Goal: Task Accomplishment & Management: Manage account settings

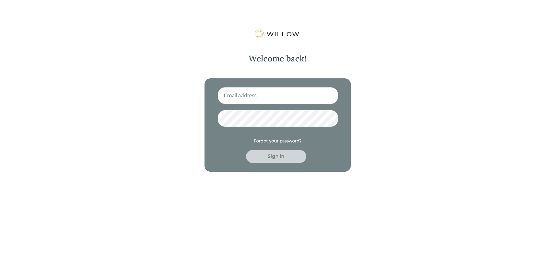
type input "[EMAIL_ADDRESS][DOMAIN_NAME]"
click at [274, 157] on div "Sign in" at bounding box center [276, 156] width 47 height 7
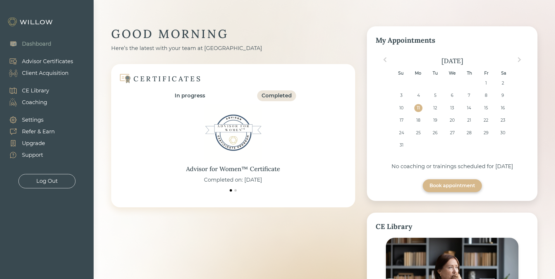
click at [45, 75] on div "Client Acquisition" at bounding box center [45, 73] width 46 height 8
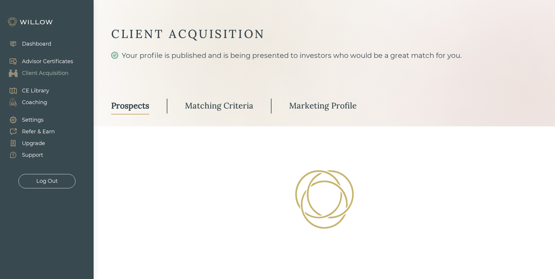
select select "3"
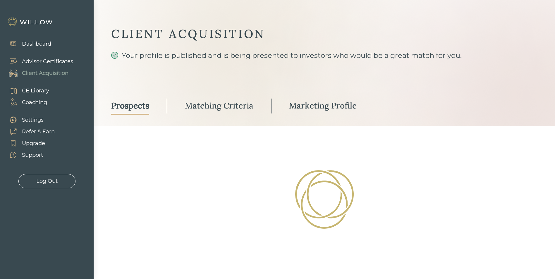
select select "3"
select select "2"
select select "3"
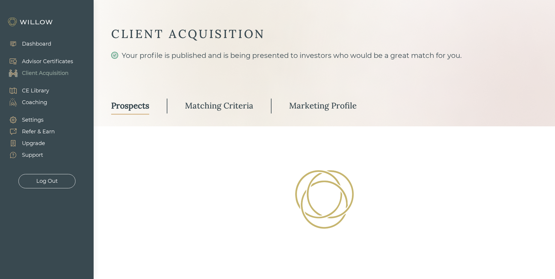
select select "3"
select select "10"
select select "3"
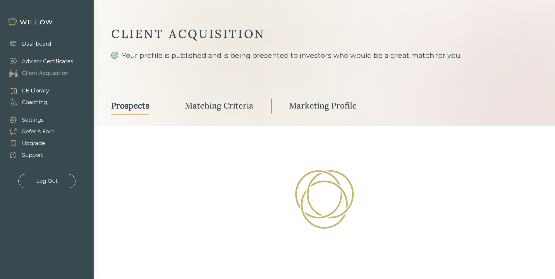
select select "10"
select select "3"
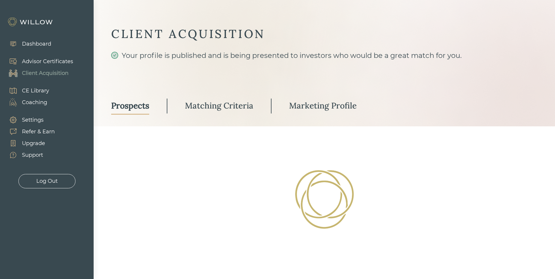
select select "2"
select select "1"
select select "2"
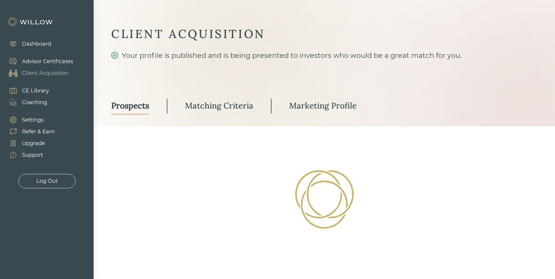
select select "2"
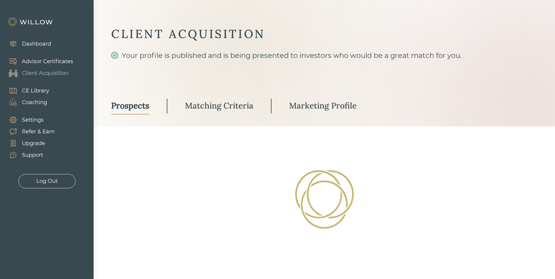
select select "2"
select select "10"
select select "2"
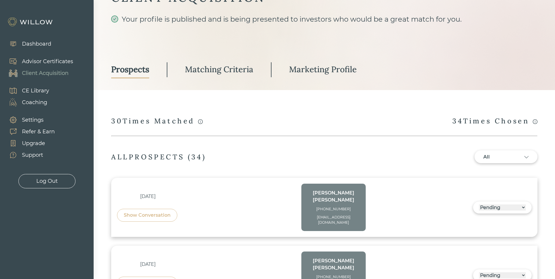
scroll to position [58, 0]
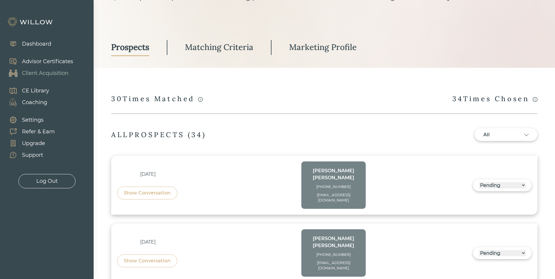
click at [148, 189] on div "Show Conversation" at bounding box center [147, 192] width 47 height 7
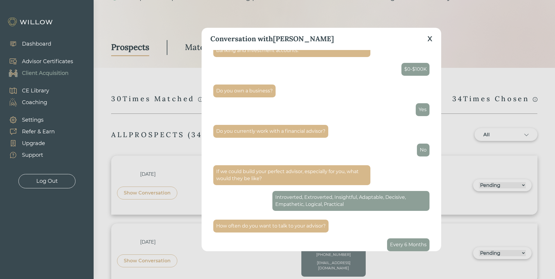
scroll to position [553, 0]
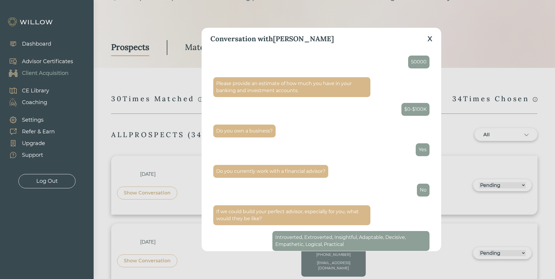
click at [428, 38] on div "X" at bounding box center [429, 39] width 5 height 11
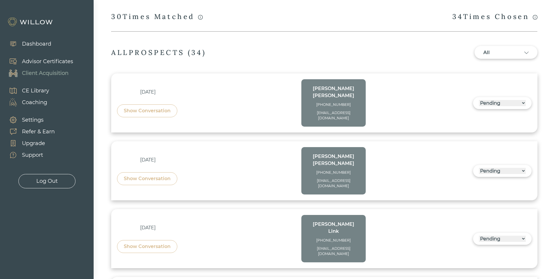
scroll to position [175, 0]
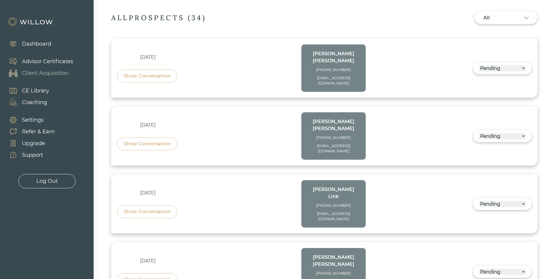
click at [138, 137] on div "Show Conversation" at bounding box center [147, 143] width 60 height 13
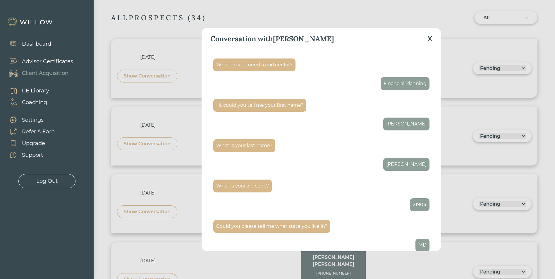
click at [429, 40] on div "X" at bounding box center [429, 39] width 5 height 11
